Goal: Information Seeking & Learning: Check status

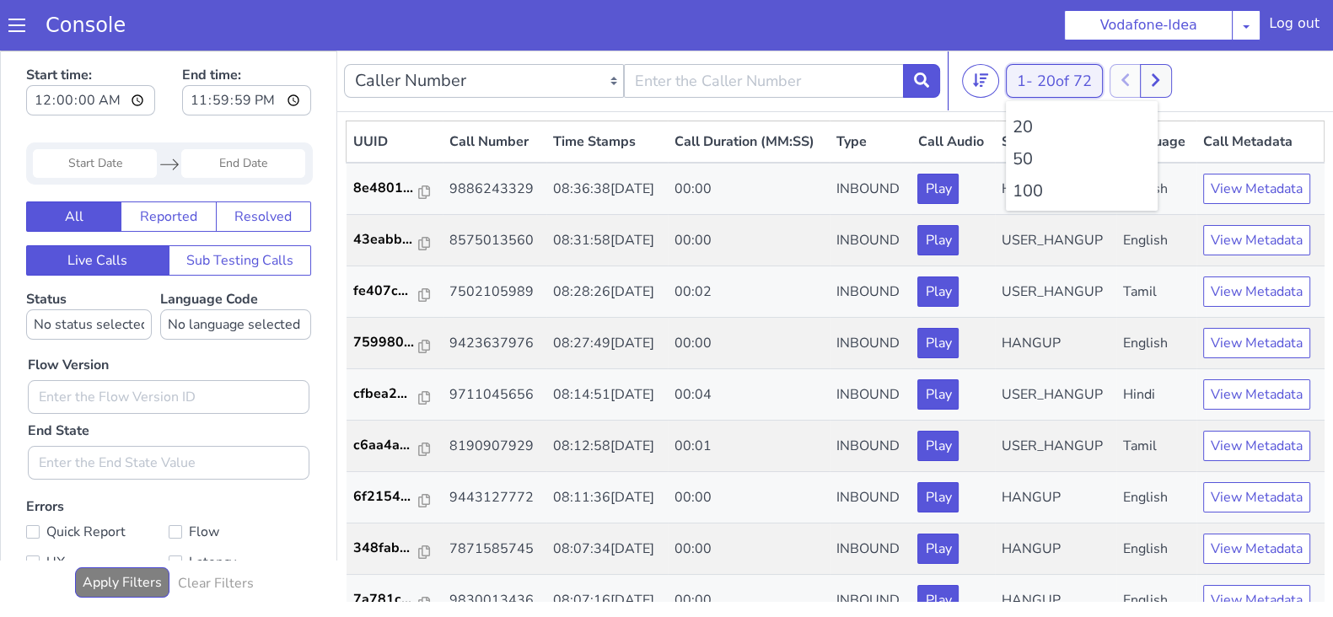
click at [1026, 73] on button "1 - 20 of 72" at bounding box center [1054, 81] width 97 height 34
click at [1028, 191] on li "100" at bounding box center [1082, 191] width 138 height 25
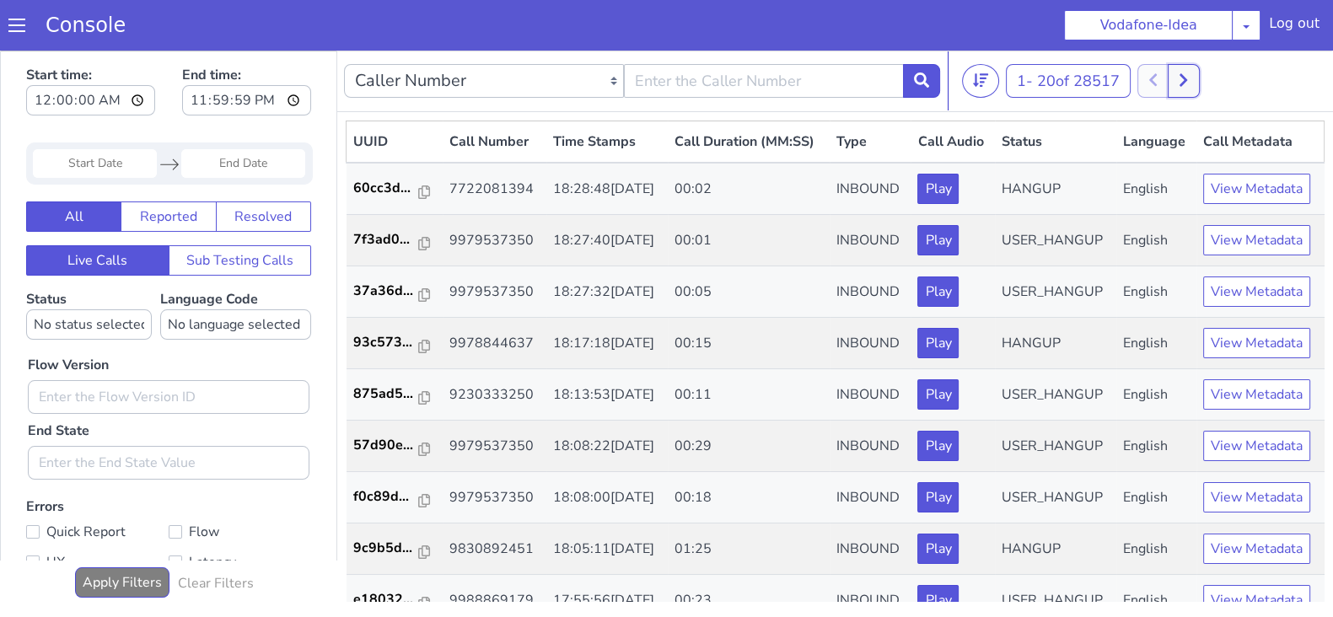
click at [1188, 83] on icon at bounding box center [1183, 80] width 9 height 15
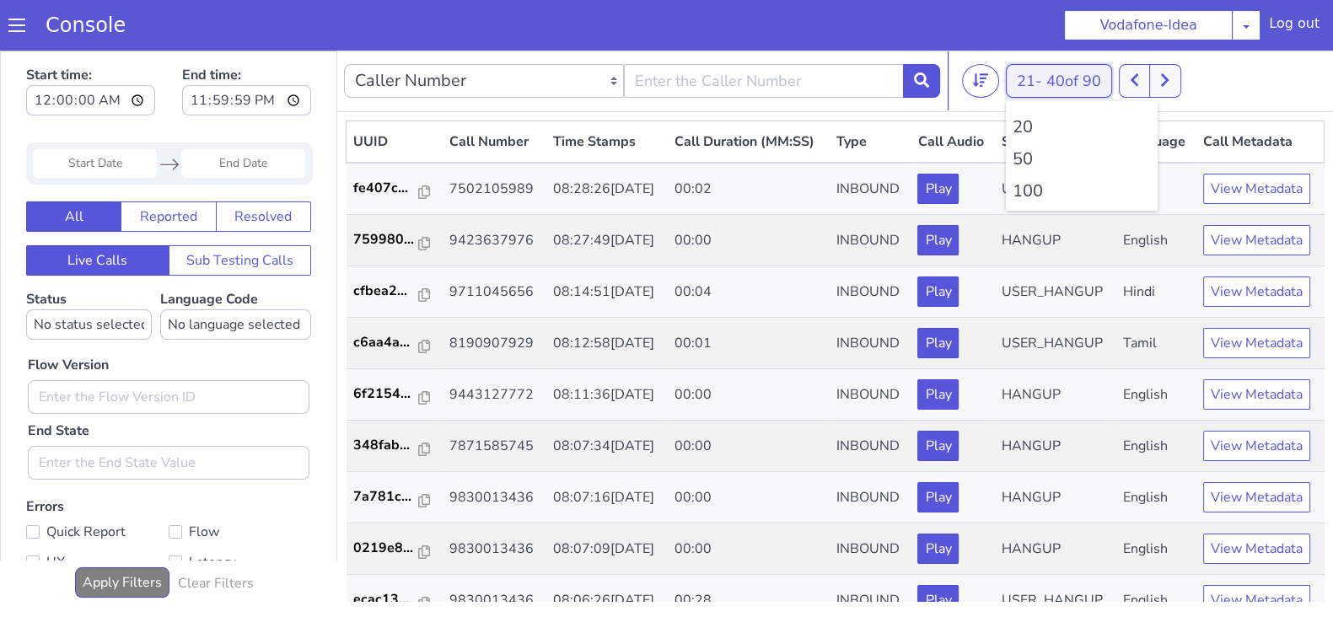
click at [1032, 83] on button "21 - 40 of 90" at bounding box center [1059, 81] width 106 height 34
click at [1019, 197] on li "100" at bounding box center [1082, 191] width 138 height 25
click at [1017, 78] on button "1 - 90 of 90" at bounding box center [1054, 81] width 97 height 34
click at [1020, 193] on li "100" at bounding box center [1082, 191] width 138 height 25
click at [1029, 82] on button "1 - 91 of 91" at bounding box center [1054, 81] width 97 height 34
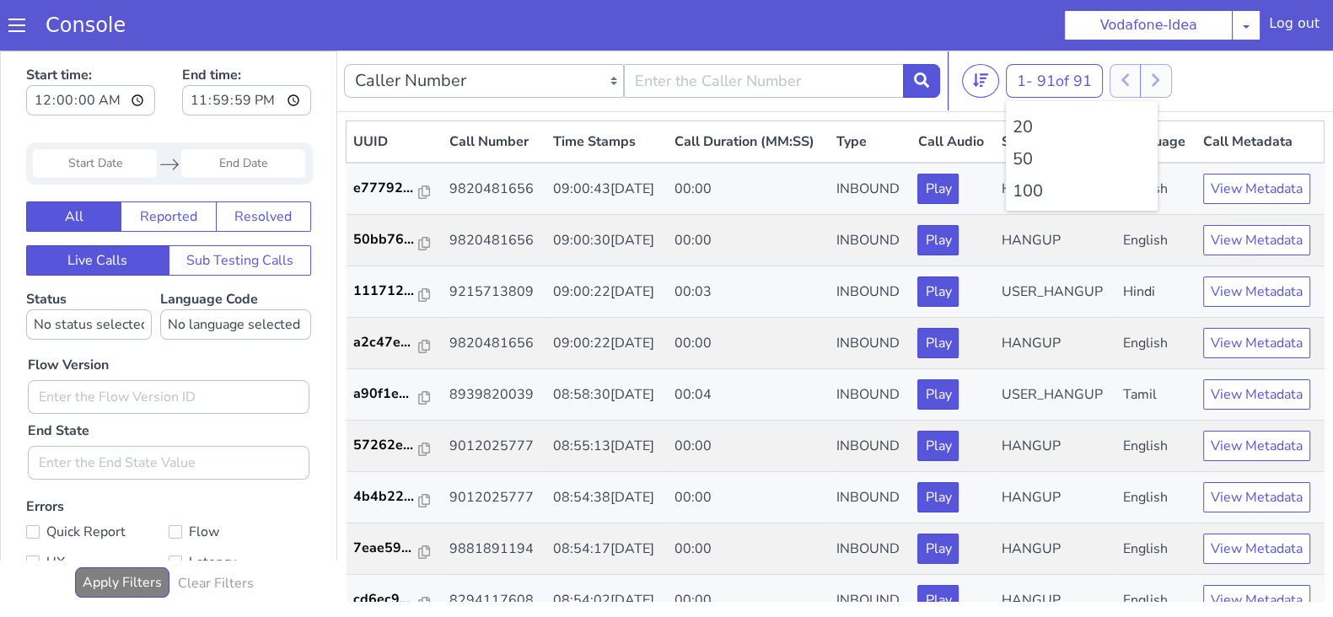
click at [1033, 197] on li "100" at bounding box center [1082, 191] width 138 height 25
click at [1030, 68] on button "1 - 91 of 91" at bounding box center [1054, 81] width 97 height 34
click at [1024, 187] on li "100" at bounding box center [1082, 191] width 138 height 25
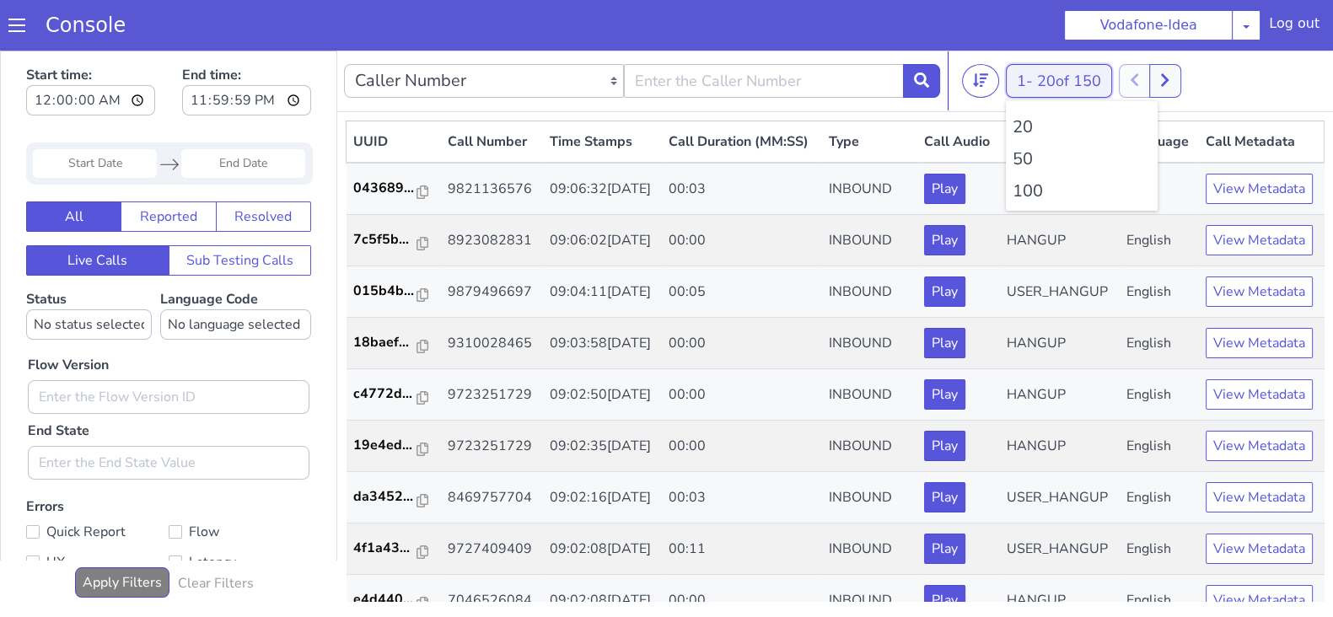
click at [1027, 83] on button "1 - 20 of 150" at bounding box center [1059, 81] width 106 height 34
click at [1026, 191] on li "100" at bounding box center [1082, 191] width 138 height 25
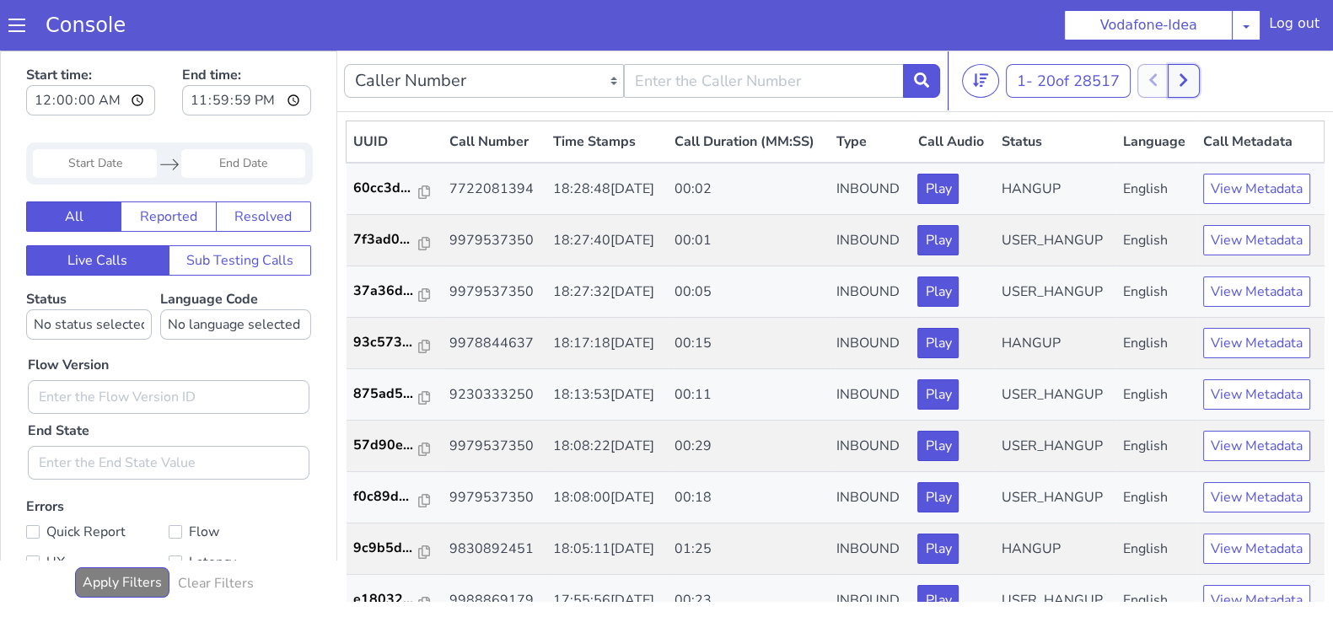
click at [1179, 75] on button at bounding box center [1183, 81] width 31 height 34
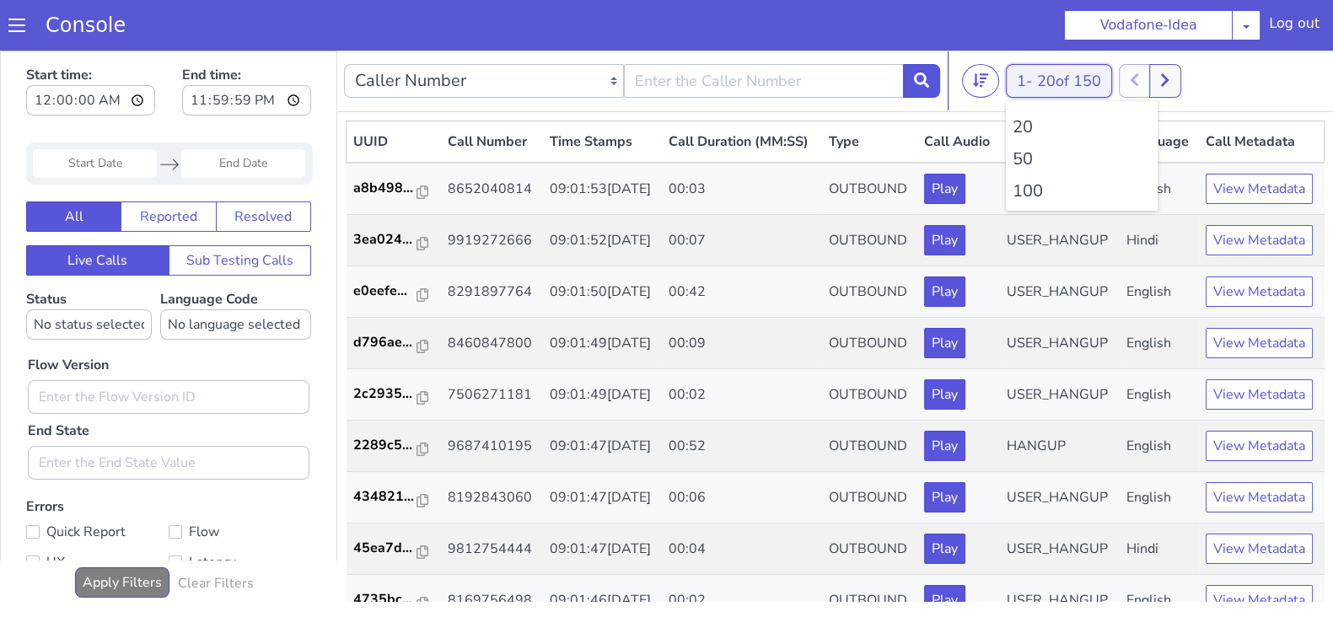
click at [1035, 78] on button "1 - 20 of 150" at bounding box center [1059, 81] width 106 height 34
click at [1028, 202] on li "100" at bounding box center [1082, 191] width 138 height 25
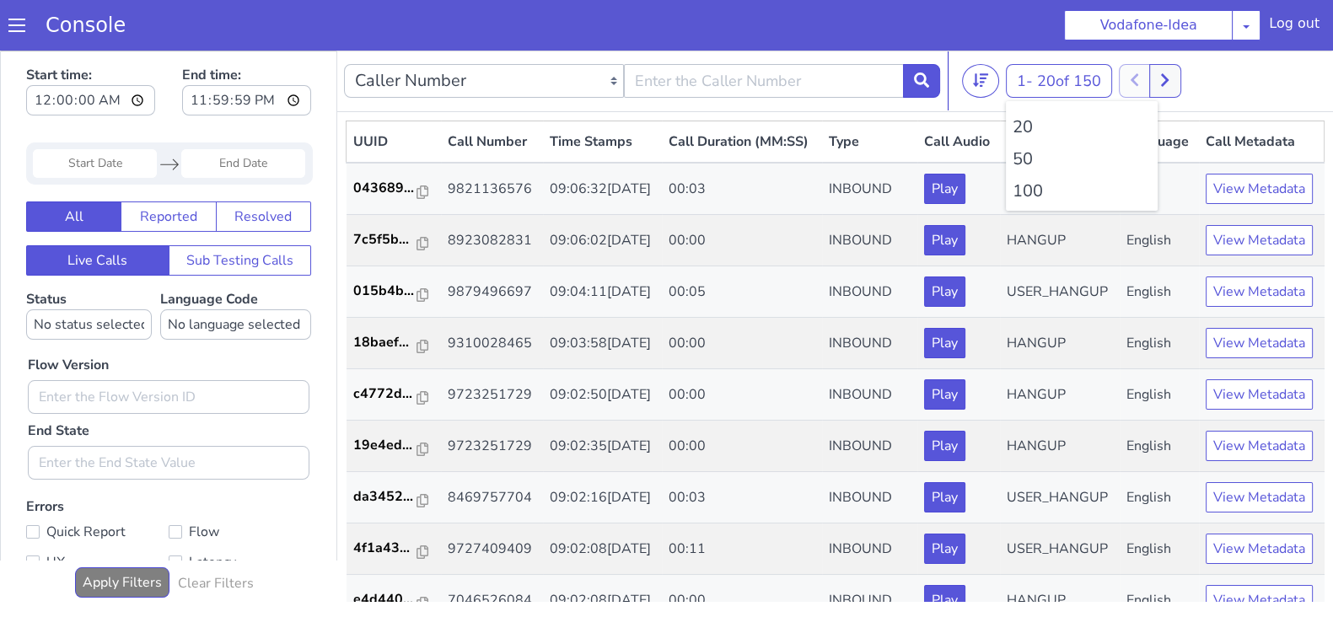
click at [1028, 191] on li "100" at bounding box center [1082, 191] width 138 height 25
click at [1029, 186] on li "100" at bounding box center [1082, 191] width 138 height 25
click at [1169, 78] on icon at bounding box center [1164, 80] width 9 height 15
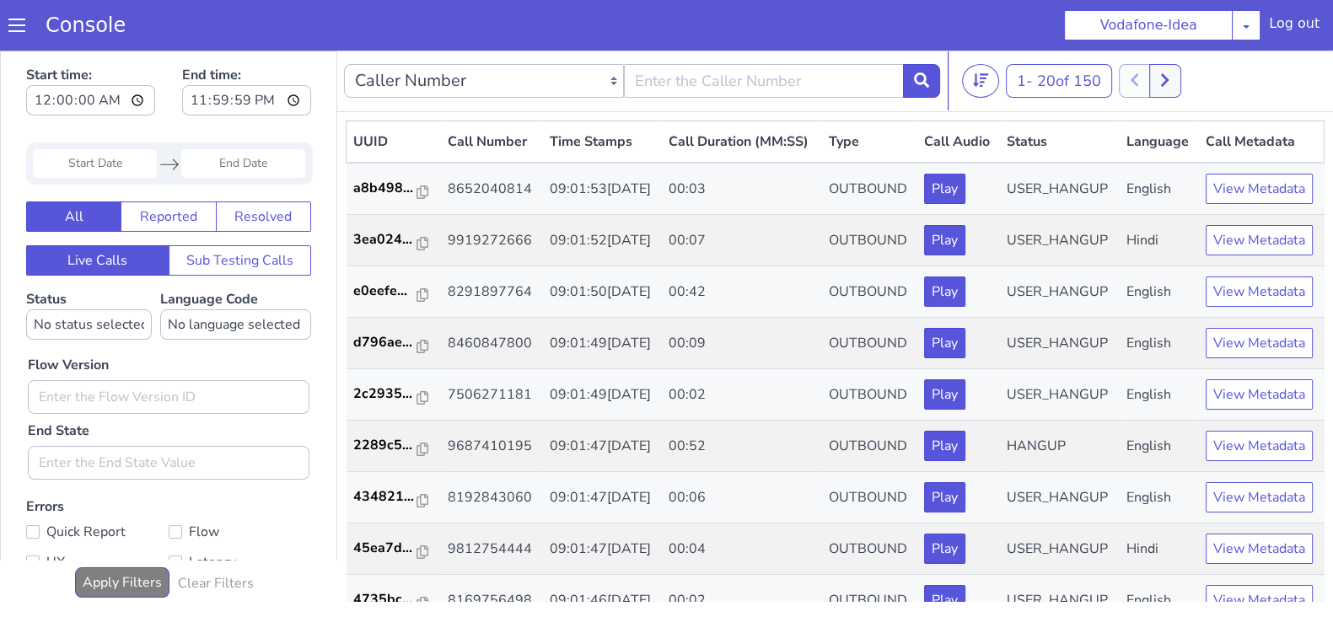
click at [1146, 73] on div at bounding box center [1150, 81] width 62 height 34
click at [1022, 83] on button "1 - 20 of 150" at bounding box center [1059, 81] width 106 height 34
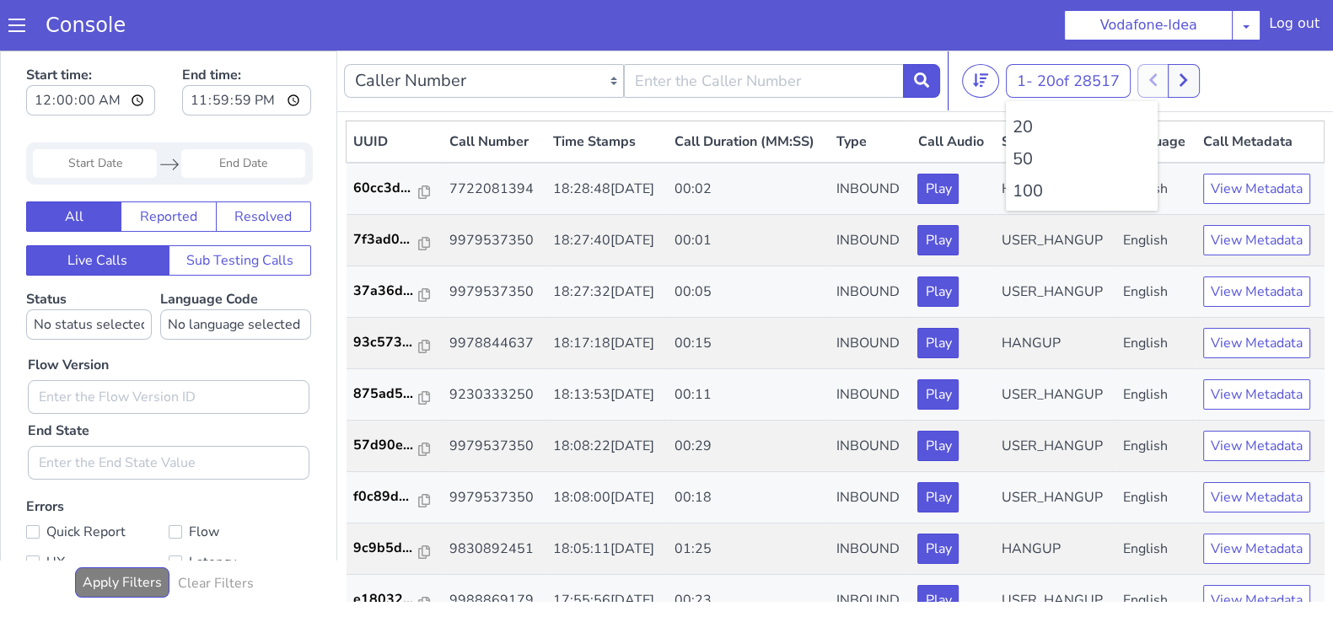
click at [1024, 202] on li "100" at bounding box center [1082, 191] width 138 height 25
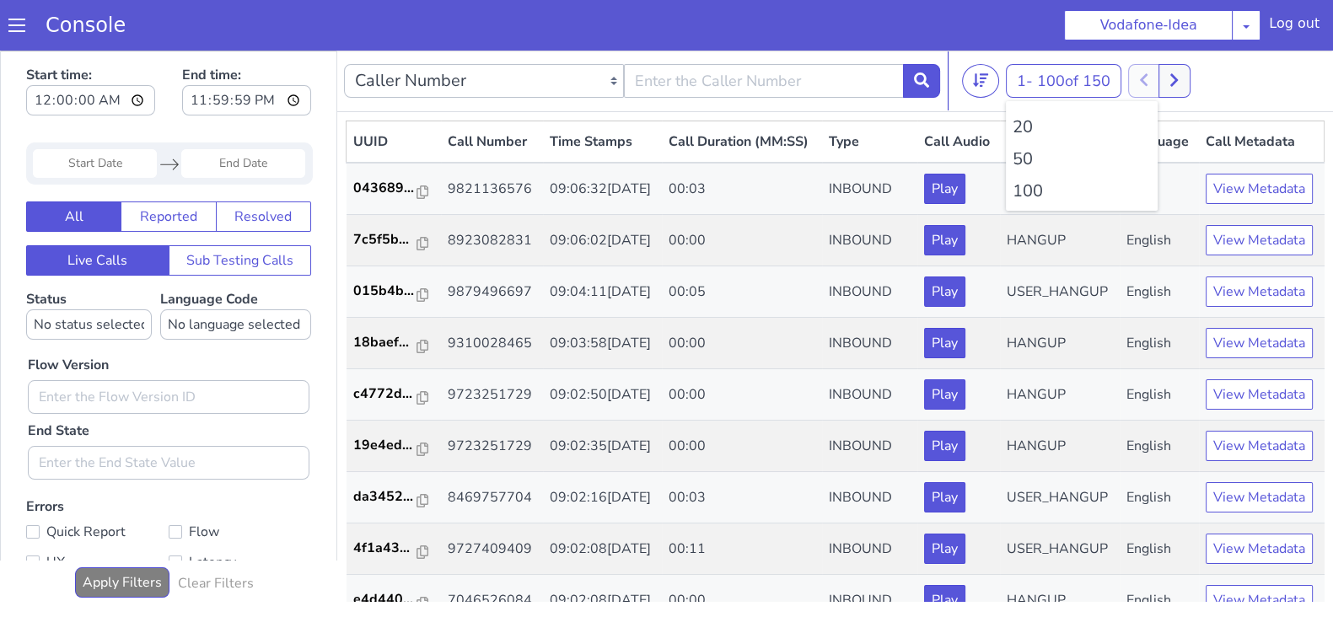
click at [1025, 191] on li "100" at bounding box center [1082, 191] width 138 height 25
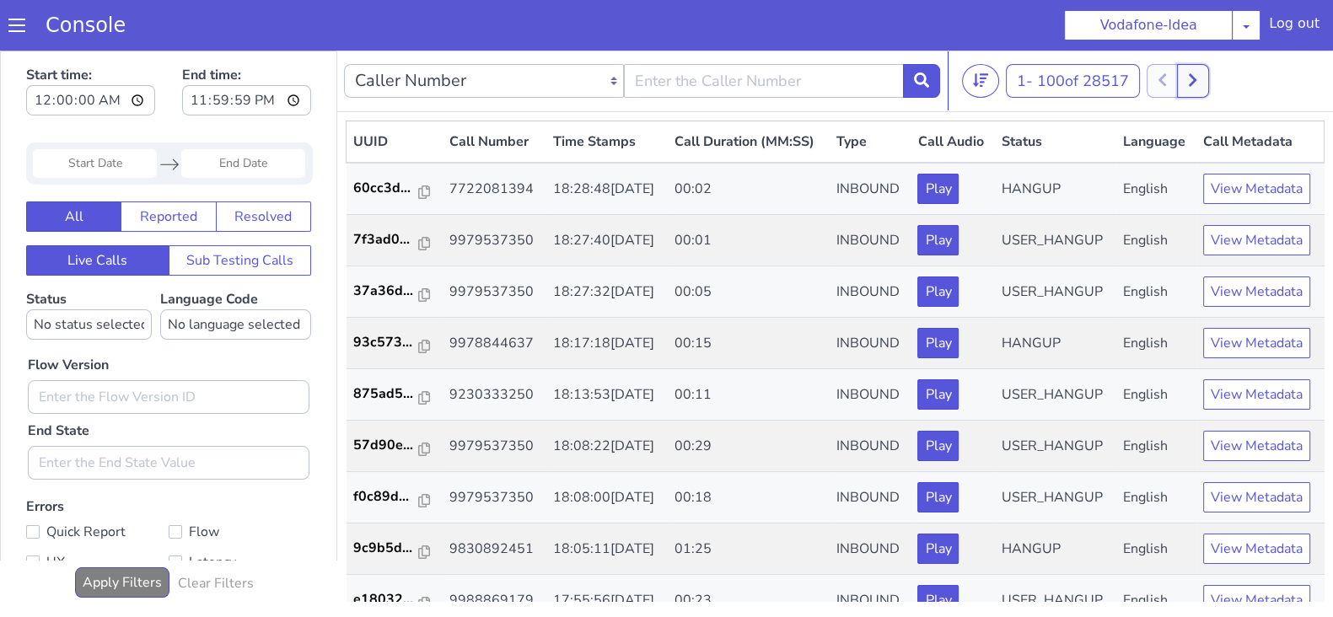
click at [1193, 84] on icon at bounding box center [1193, 80] width 8 height 13
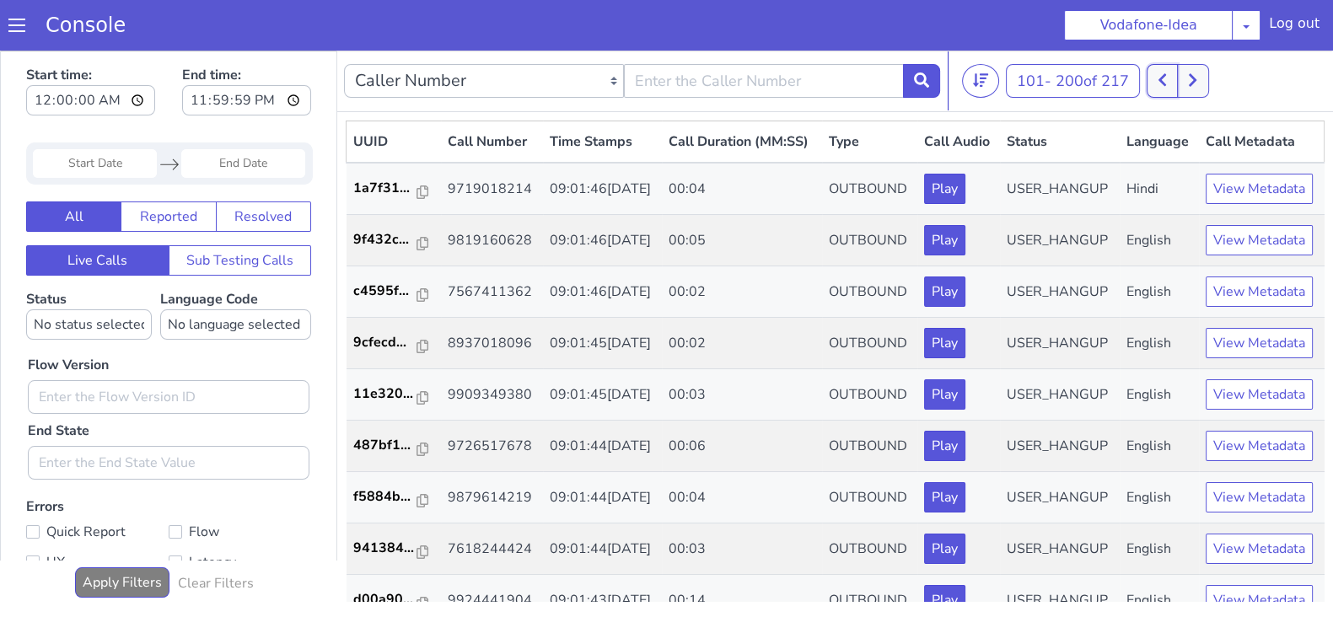
click at [1174, 84] on button at bounding box center [1162, 81] width 31 height 34
